Goal: Find contact information: Find contact information

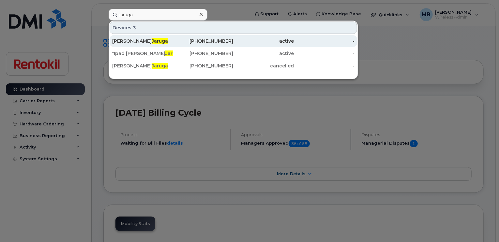
type input "jaruga"
click at [168, 39] on div "Samanta Jaruga" at bounding box center [142, 41] width 61 height 7
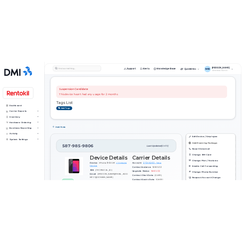
scroll to position [91, 0]
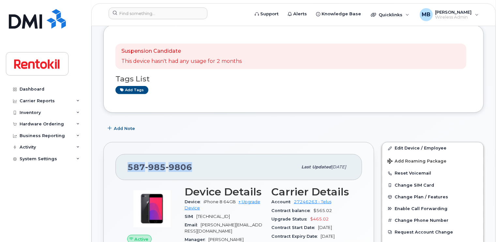
drag, startPoint x: 193, startPoint y: 166, endPoint x: 128, endPoint y: 166, distance: 64.9
click at [128, 166] on div "[PHONE_NUMBER]" at bounding box center [212, 167] width 170 height 14
copy span "[PHONE_NUMBER]"
click at [126, 13] on input at bounding box center [158, 13] width 99 height 12
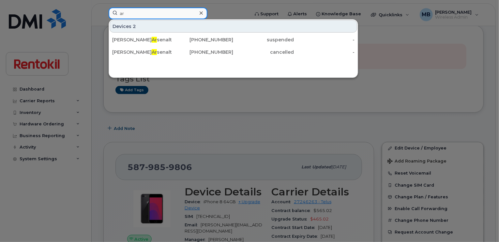
type input "a"
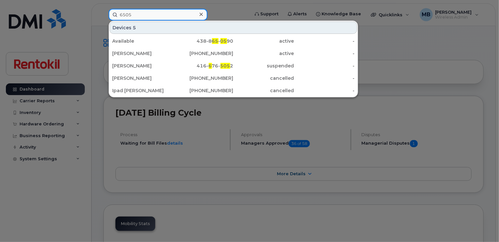
type input "6505"
click at [199, 15] on icon at bounding box center [200, 14] width 3 height 5
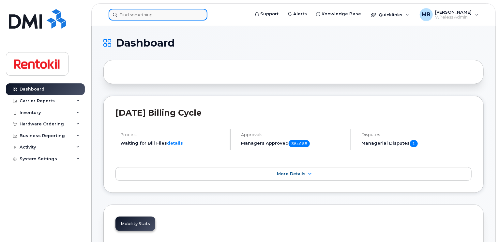
click at [131, 14] on input at bounding box center [158, 15] width 99 height 12
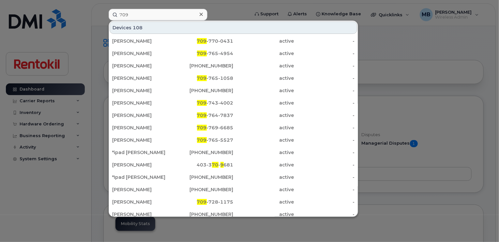
click at [245, 12] on div at bounding box center [249, 121] width 499 height 242
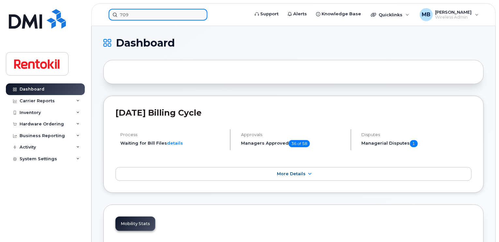
click at [167, 12] on input "709" at bounding box center [158, 15] width 99 height 12
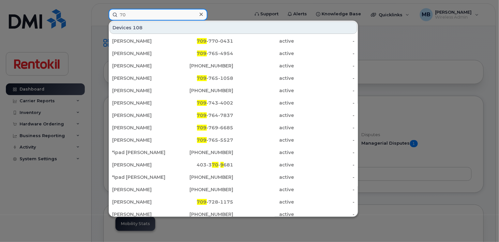
type input "7"
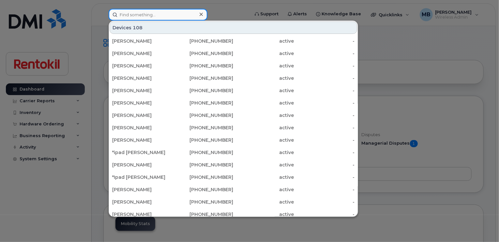
paste input "506-645-7189"
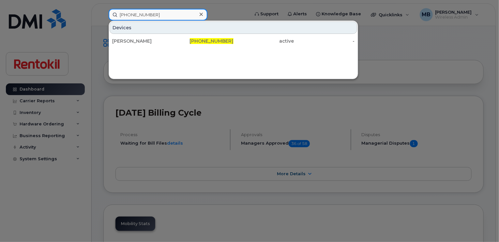
type input "506-645-7189"
click at [201, 15] on icon at bounding box center [200, 14] width 3 height 5
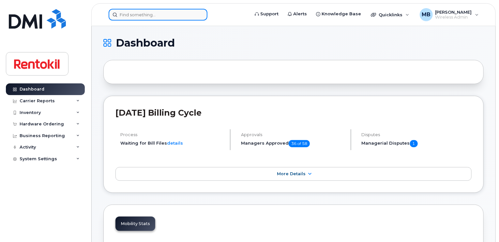
click at [182, 15] on input at bounding box center [158, 15] width 99 height 12
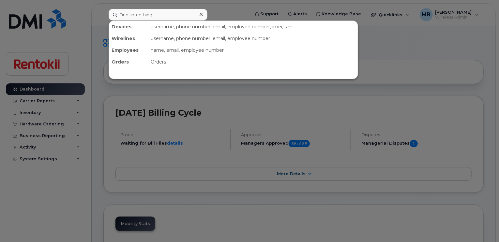
click at [201, 14] on icon at bounding box center [200, 14] width 3 height 5
